Goal: Information Seeking & Learning: Learn about a topic

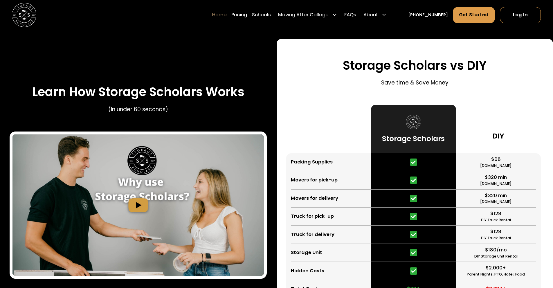
click at [140, 198] on img "open lightbox" at bounding box center [137, 204] width 251 height 141
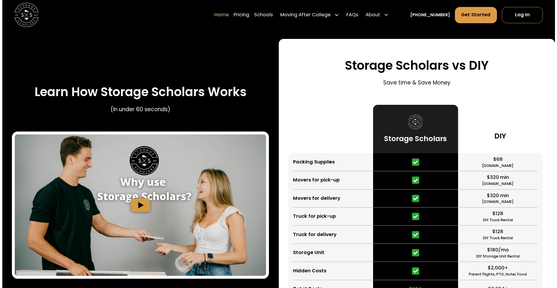
scroll to position [1090, 0]
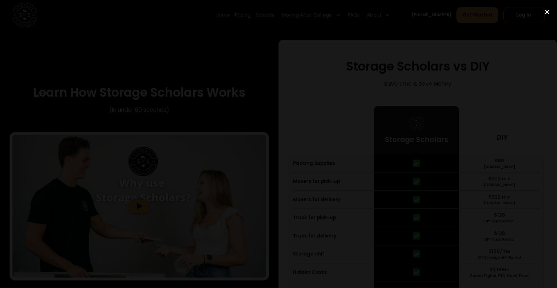
click at [546, 12] on div "close lightbox" at bounding box center [548, 12] width 20 height 13
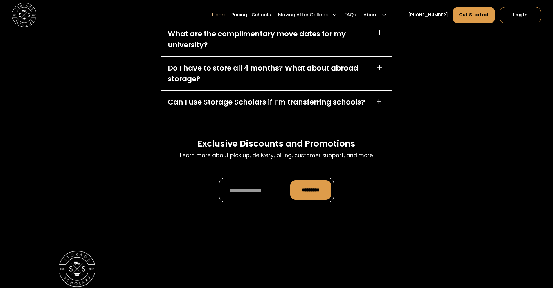
scroll to position [1874, 0]
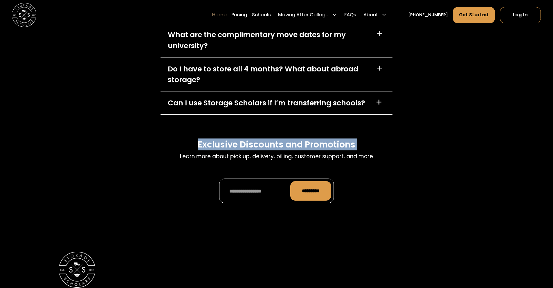
drag, startPoint x: 372, startPoint y: 142, endPoint x: 195, endPoint y: 147, distance: 176.6
click at [192, 136] on div "FAQs Learn more about pick up, delivery, billing, customer support, and more Ho…" at bounding box center [277, 73] width 232 height 307
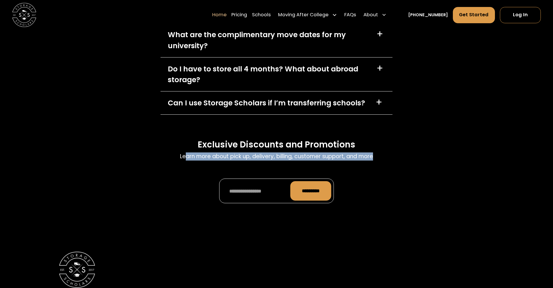
drag, startPoint x: 185, startPoint y: 159, endPoint x: 381, endPoint y: 159, distance: 196.0
click at [372, 164] on div "Exclusive Discounts and Promotions Learn more about pick up, delivery, billing,…" at bounding box center [277, 173] width 232 height 69
click at [391, 156] on div "Exclusive Discounts and Promotions Learn more about pick up, delivery, billing,…" at bounding box center [277, 173] width 232 height 69
drag, startPoint x: 385, startPoint y: 158, endPoint x: 207, endPoint y: 189, distance: 180.7
click at [136, 156] on div "FAQs Learn more about pick up, delivery, billing, customer support, and more Ho…" at bounding box center [276, 73] width 553 height 307
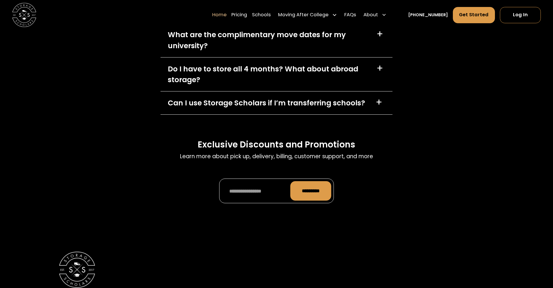
click at [254, 203] on div "*********" at bounding box center [276, 191] width 115 height 25
click at [261, 190] on input "Promo Form" at bounding box center [254, 190] width 64 height 19
click at [408, 205] on div "FAQs Learn more about pick up, delivery, billing, customer support, and more Ho…" at bounding box center [276, 73] width 553 height 307
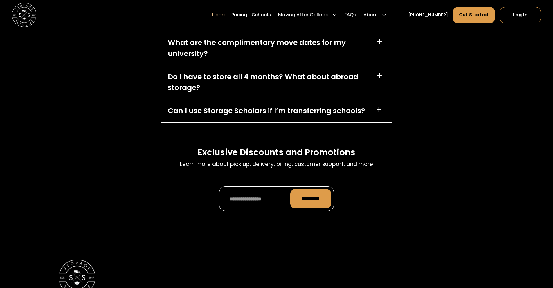
scroll to position [1817, 0]
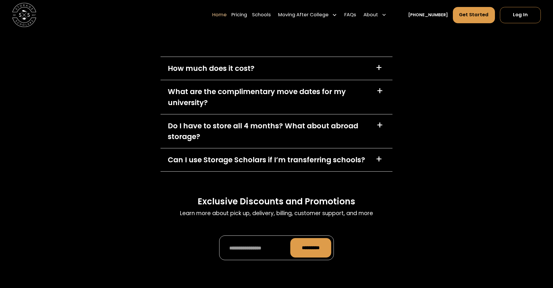
drag, startPoint x: 161, startPoint y: 182, endPoint x: 154, endPoint y: 182, distance: 7.5
click at [154, 182] on div "FAQs Learn more about pick up, delivery, billing, customer support, and more Ho…" at bounding box center [276, 130] width 553 height 307
click at [237, 201] on h3 "Exclusive Discounts and Promotions" at bounding box center [277, 201] width 158 height 11
click at [260, 201] on h3 "Exclusive Discounts and Promotions" at bounding box center [277, 201] width 158 height 11
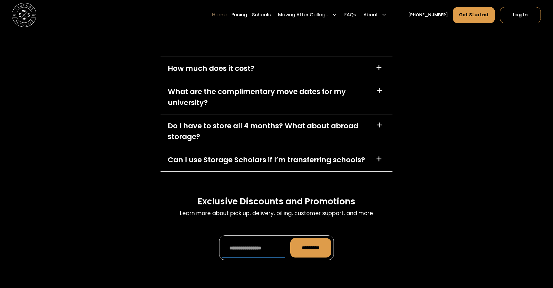
click at [262, 252] on input "Promo Form" at bounding box center [254, 247] width 64 height 19
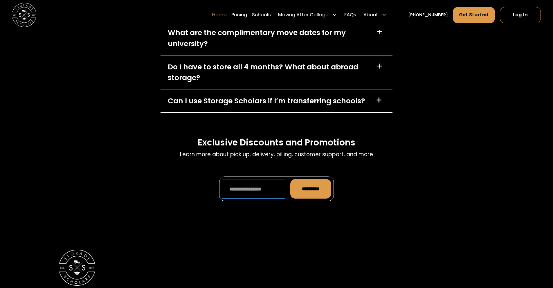
scroll to position [1904, 0]
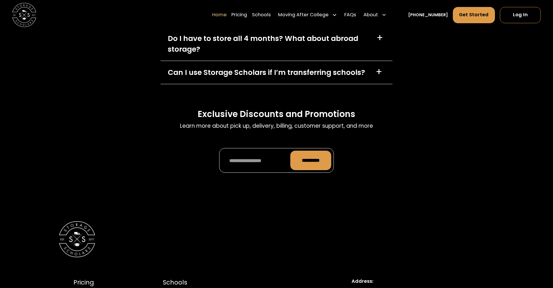
click at [360, 223] on div at bounding box center [276, 239] width 435 height 36
click at [242, 156] on input "Promo Form" at bounding box center [254, 160] width 64 height 19
click at [213, 195] on div "FAQs Learn more about pick up, delivery, billing, customer support, and more Ho…" at bounding box center [277, 43] width 232 height 307
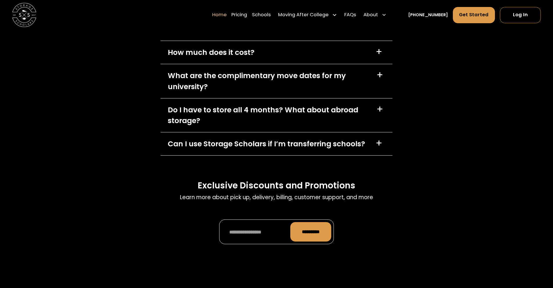
scroll to position [1833, 0]
click at [247, 235] on input "Promo Form" at bounding box center [254, 231] width 64 height 19
click at [355, 222] on div "Exclusive Discounts and Promotions Learn more about pick up, delivery, billing,…" at bounding box center [277, 214] width 232 height 69
click at [438, 131] on div "FAQs Learn more about pick up, delivery, billing, customer support, and more Ho…" at bounding box center [276, 114] width 553 height 307
